Goal: Use online tool/utility: Utilize a website feature to perform a specific function

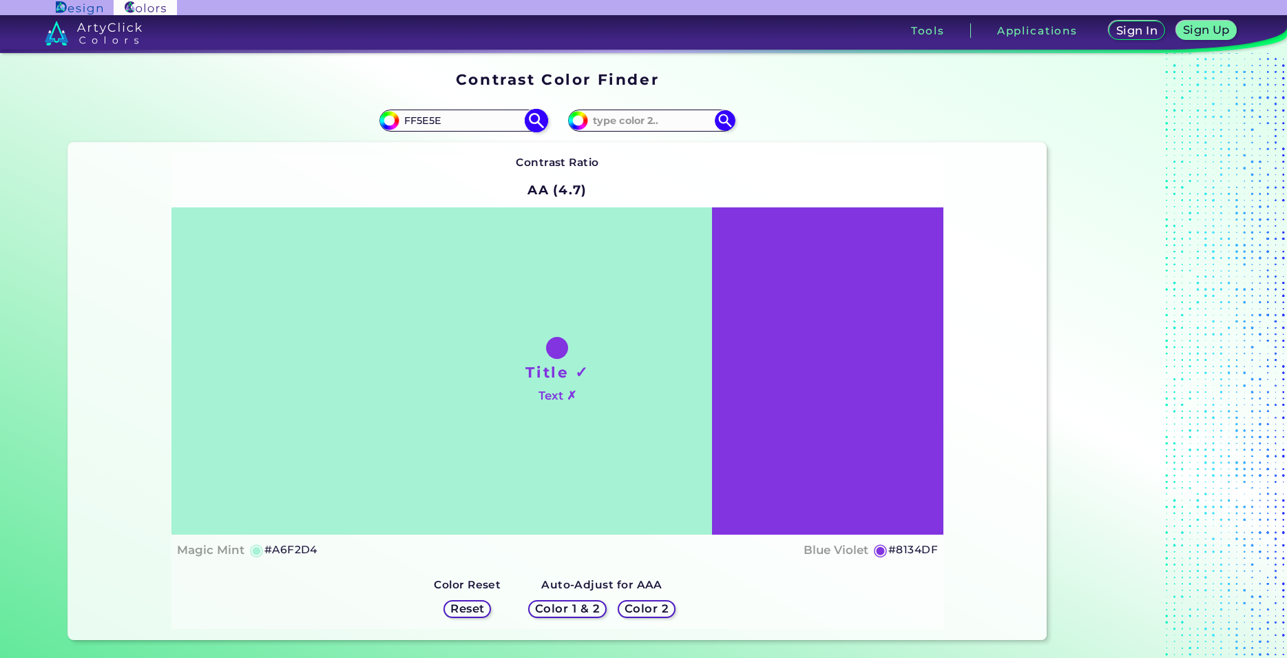
type input "FF5E5E"
click at [526, 123] on img at bounding box center [537, 120] width 24 height 24
type input "#ff5e5e"
type input "#FF5E5E"
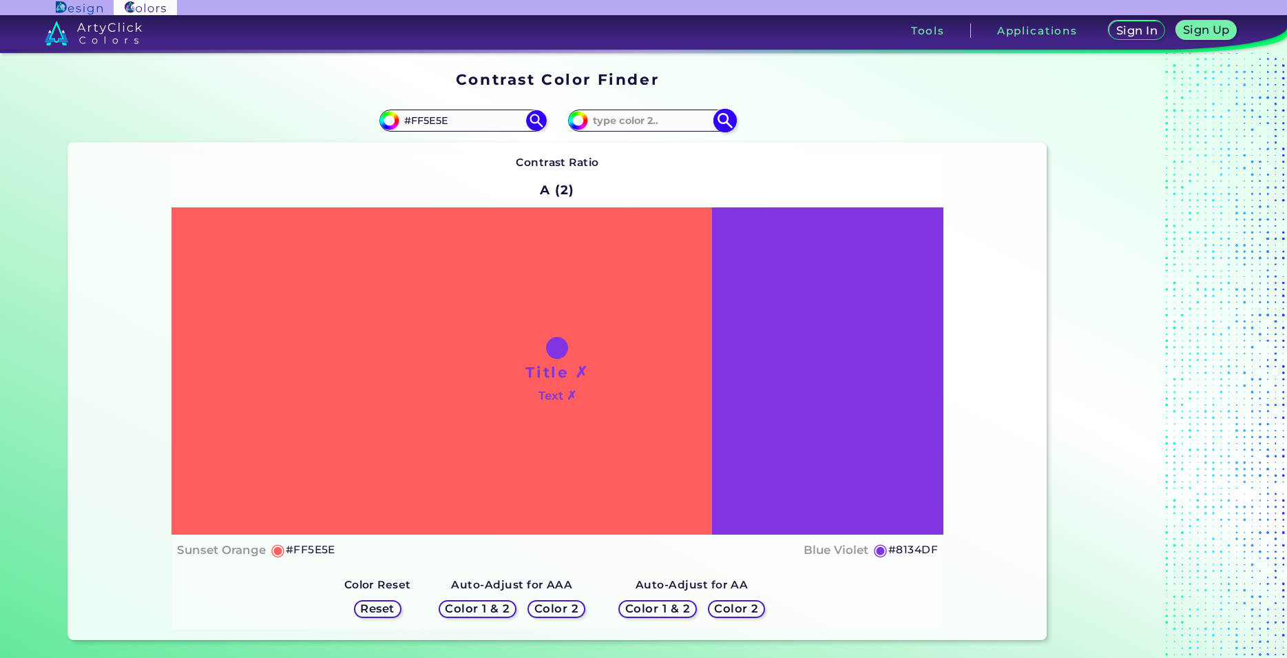
click at [719, 120] on img at bounding box center [726, 120] width 24 height 24
click at [371, 607] on h5 "Reset" at bounding box center [377, 608] width 31 height 10
click at [721, 607] on h5 "Color 2" at bounding box center [736, 608] width 41 height 10
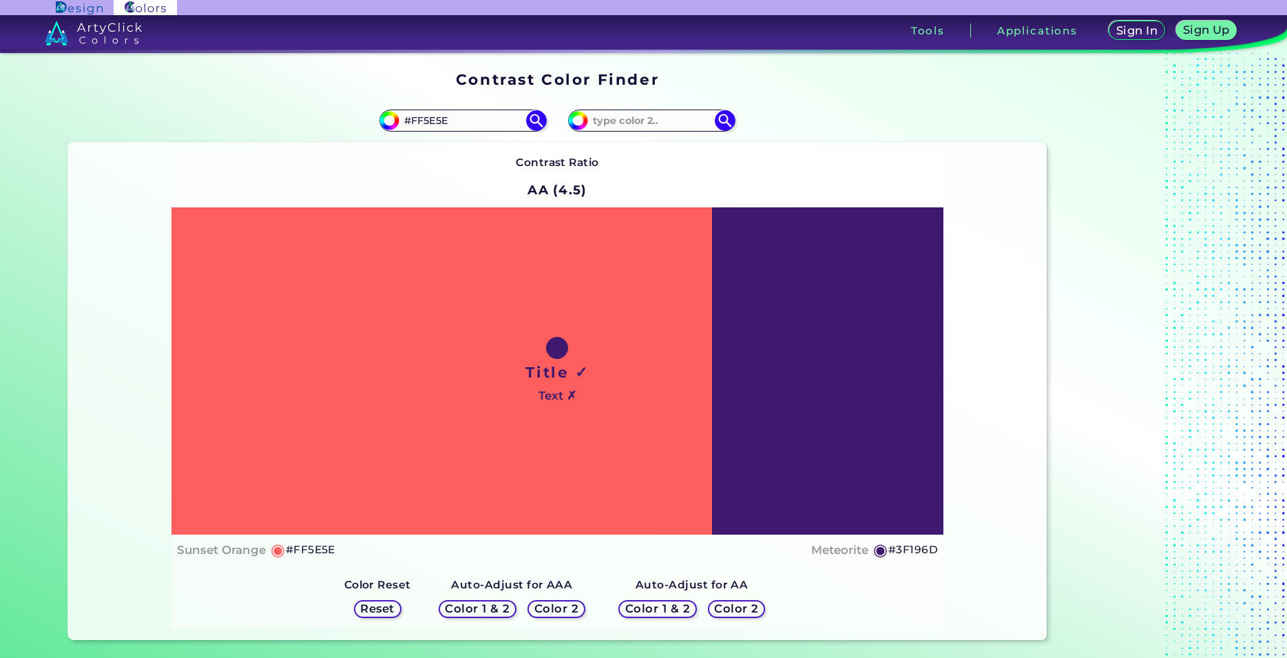
click at [721, 607] on h5 "Color 2" at bounding box center [736, 608] width 40 height 10
click at [548, 609] on h5 "Color 2" at bounding box center [557, 608] width 40 height 10
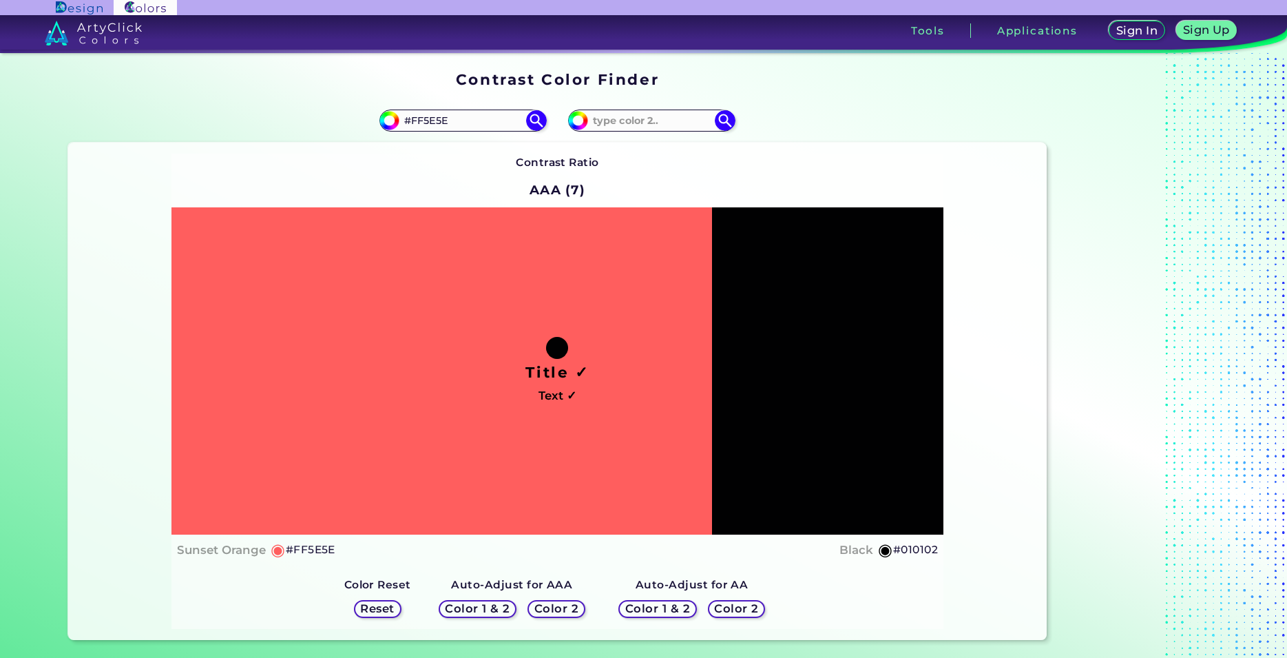
click at [548, 609] on h5 "Color 2" at bounding box center [557, 608] width 40 height 10
click at [725, 614] on h5 "Color 2" at bounding box center [736, 608] width 41 height 10
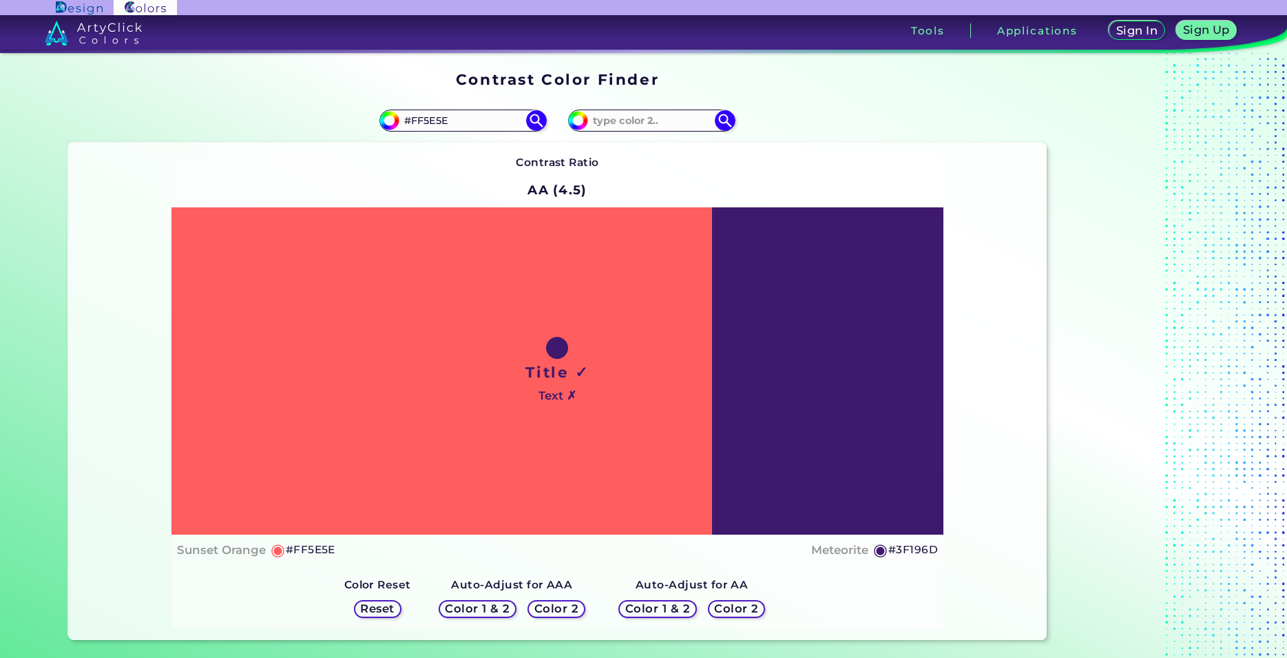
click at [557, 608] on h5 "Color 2" at bounding box center [557, 608] width 40 height 10
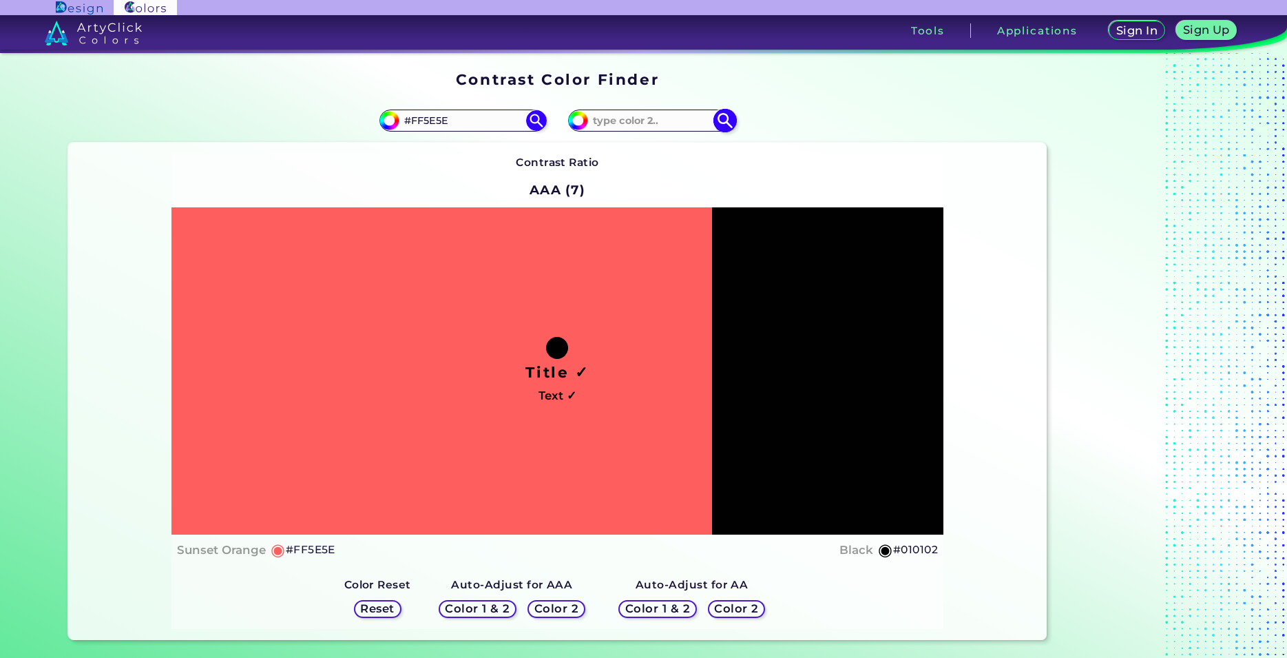
click at [625, 118] on input at bounding box center [652, 120] width 128 height 19
paste input "FF5E5E"
type input "FF5E5E"
click at [469, 610] on h5 "Color 1 & 2" at bounding box center [477, 608] width 59 height 10
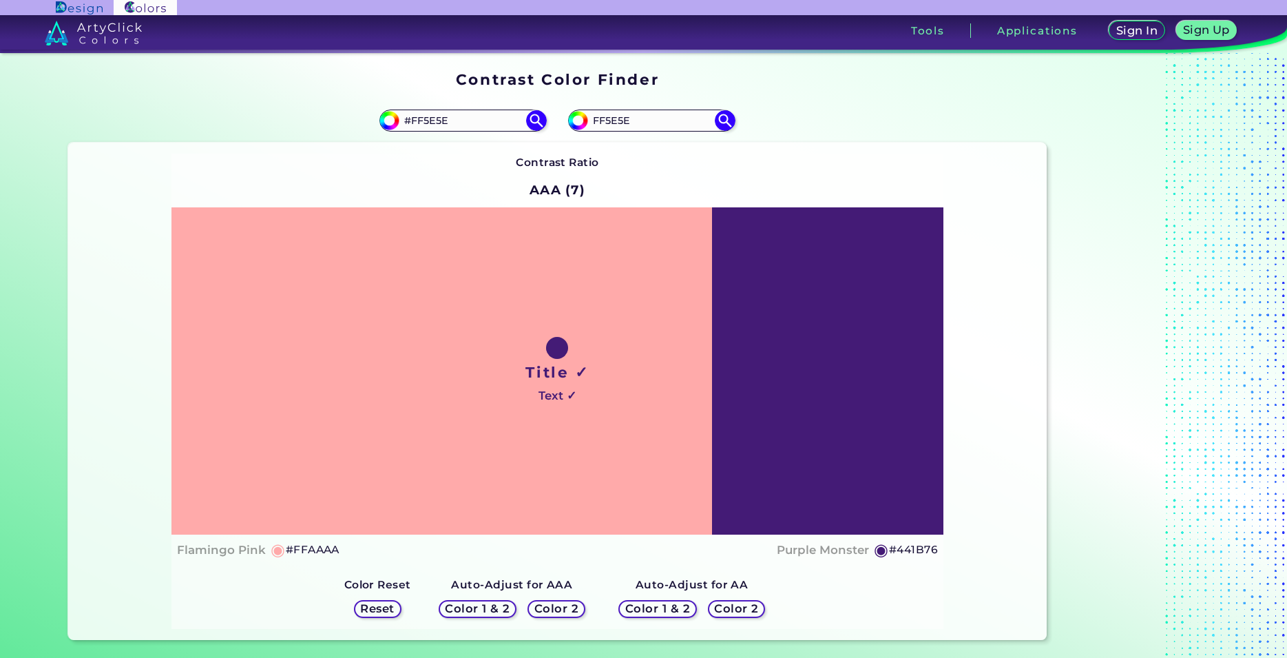
click at [488, 609] on h5 "Color 1 & 2" at bounding box center [477, 608] width 59 height 10
click at [537, 603] on h5 "Color 2" at bounding box center [557, 608] width 41 height 10
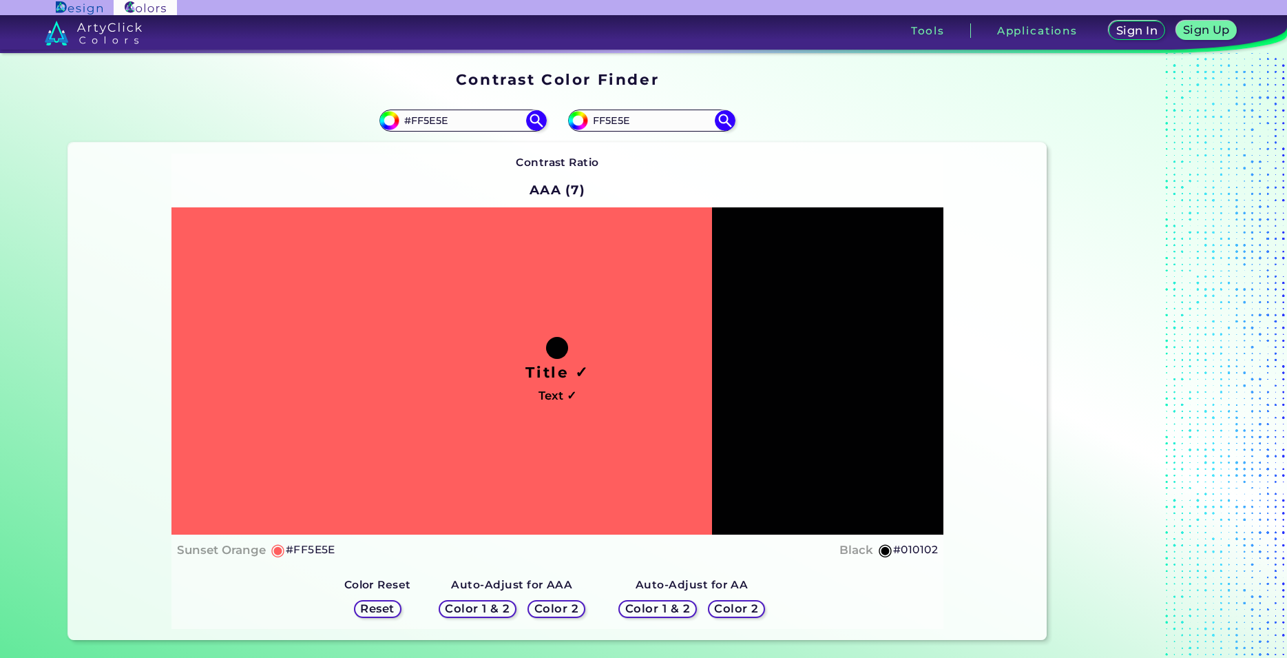
click at [718, 607] on h5 "Color 2" at bounding box center [736, 608] width 40 height 10
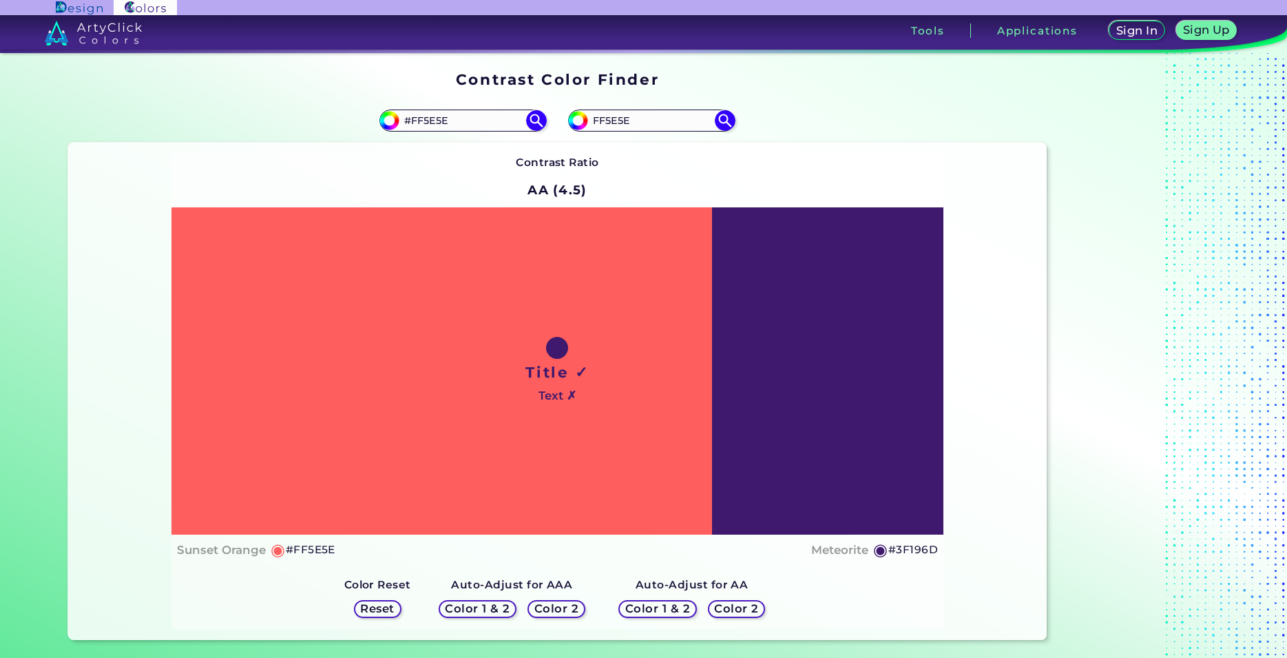
click at [683, 612] on div "Color 1 & 2" at bounding box center [658, 609] width 71 height 17
click at [648, 608] on h5 "Color 1 & 2" at bounding box center [657, 608] width 59 height 10
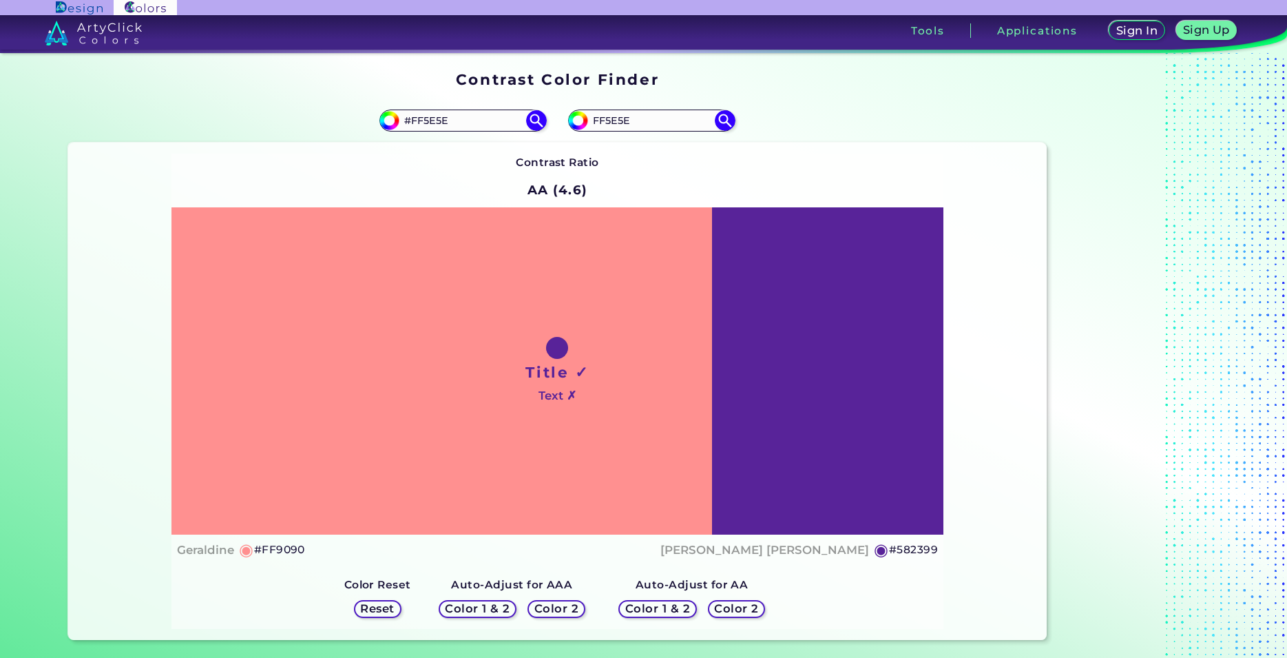
click at [653, 607] on h5 "Color 1 & 2" at bounding box center [657, 608] width 59 height 10
